Goal: Ask a question

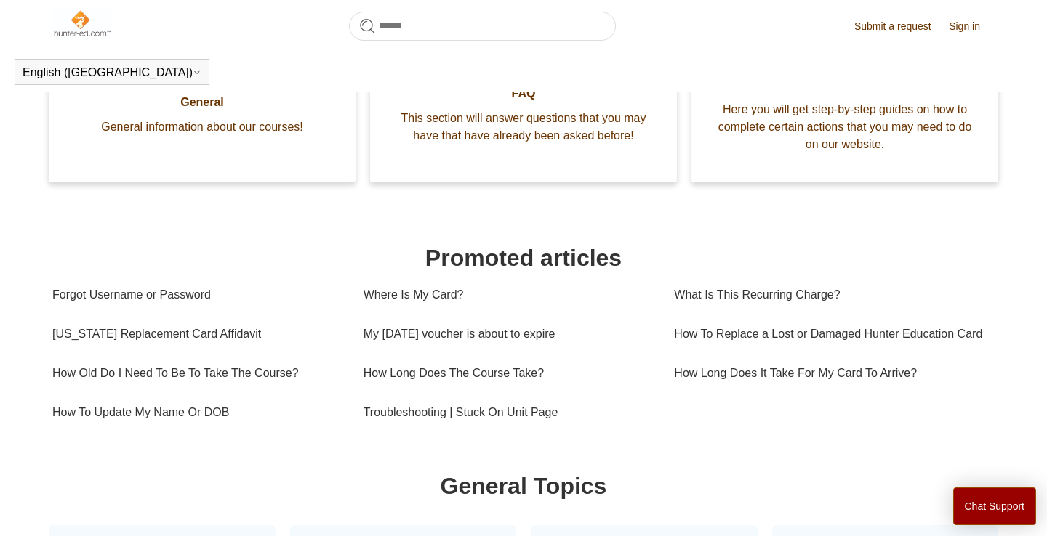
scroll to position [366, 0]
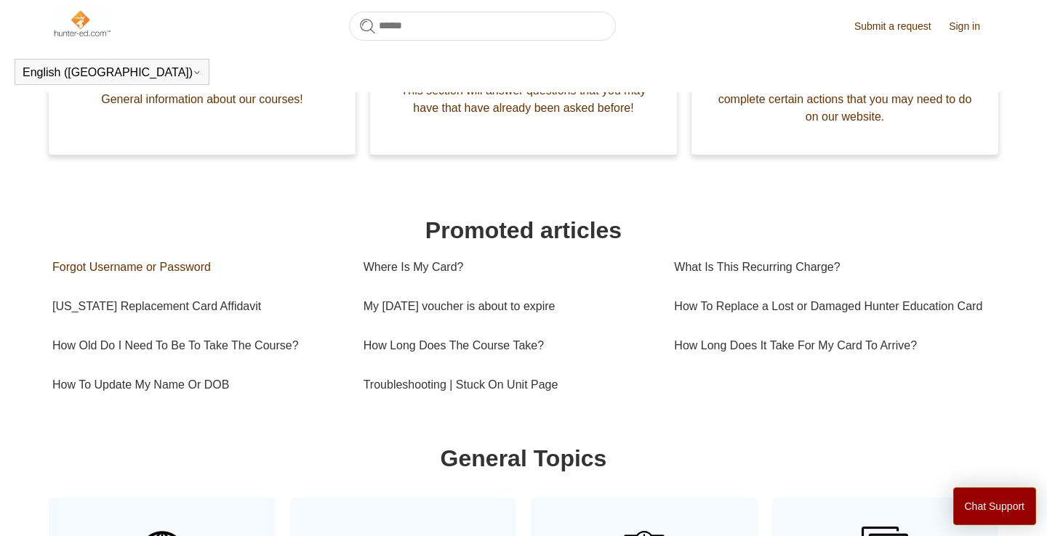
click at [110, 272] on link "Forgot Username or Password" at bounding box center [196, 267] width 289 height 39
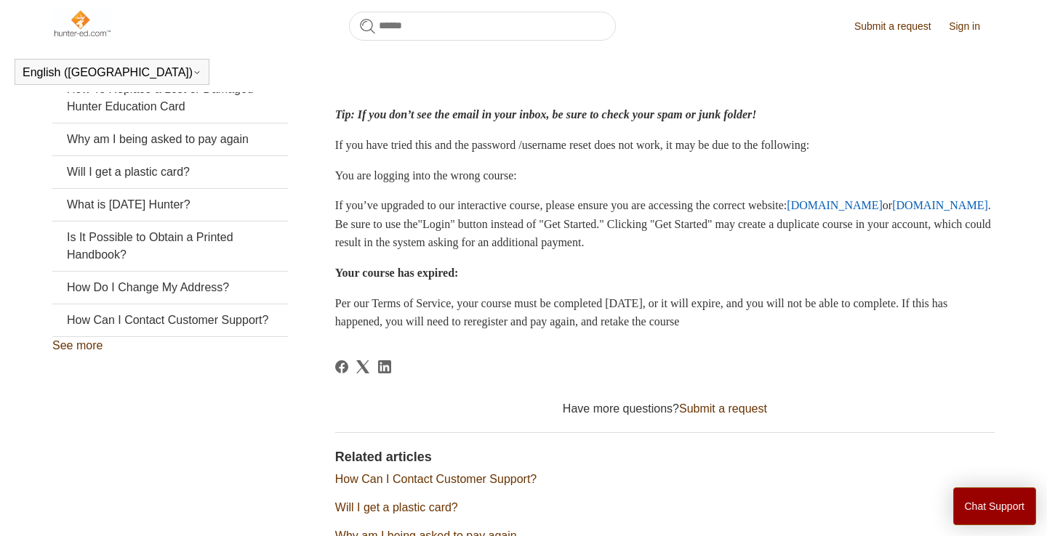
scroll to position [337, 0]
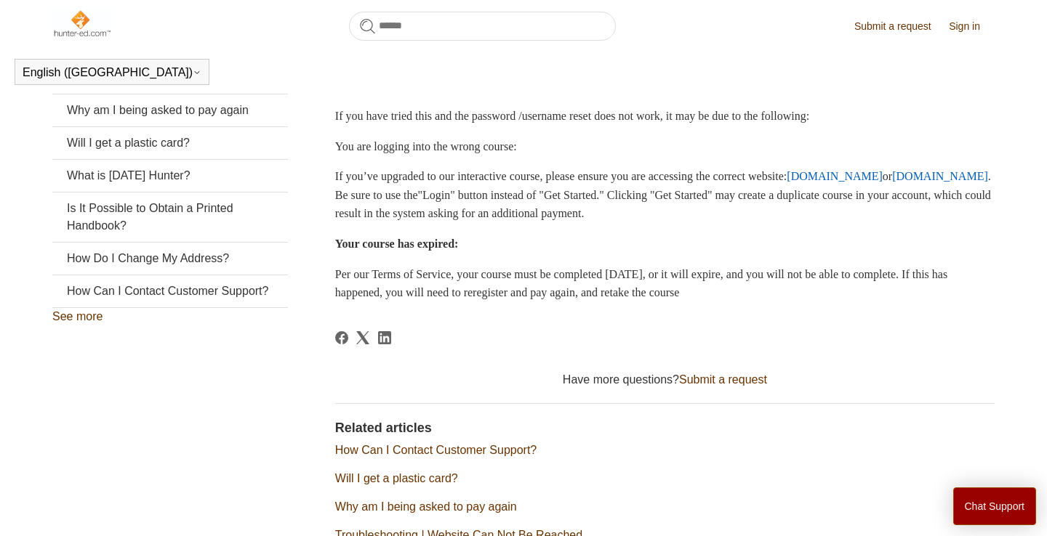
click at [382, 444] on link "How Can I Contact Customer Support?" at bounding box center [435, 450] width 201 height 12
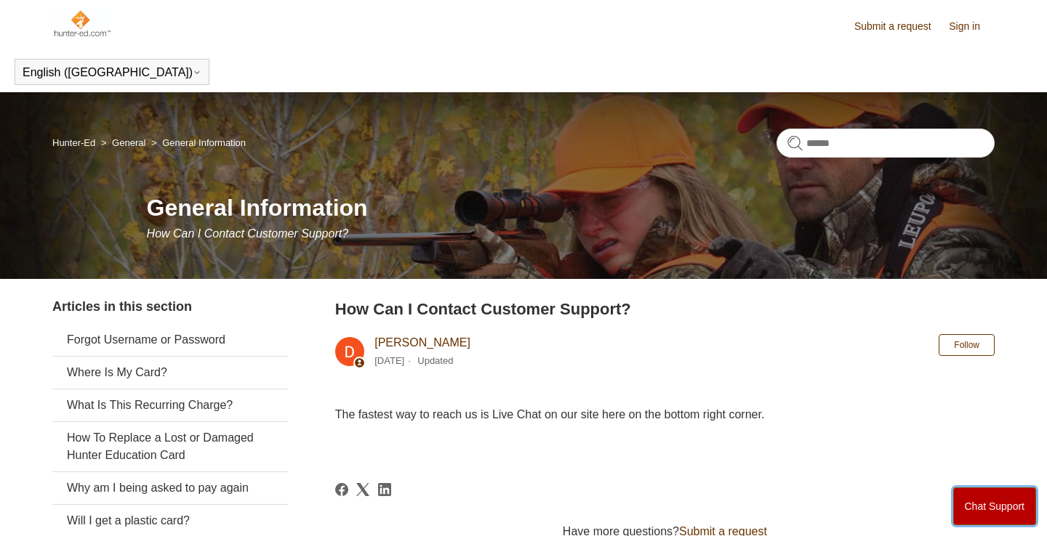
click at [987, 511] on button "Chat Support" at bounding box center [995, 507] width 84 height 38
click at [962, 23] on link "Sign in" at bounding box center [971, 26] width 46 height 15
